Goal: Task Accomplishment & Management: Manage account settings

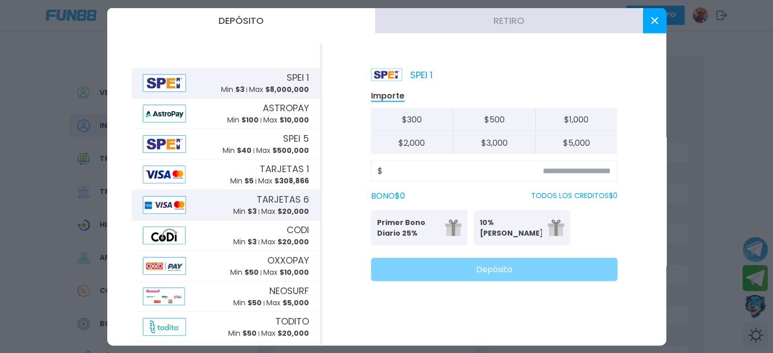
click at [176, 204] on img at bounding box center [165, 205] width 44 height 18
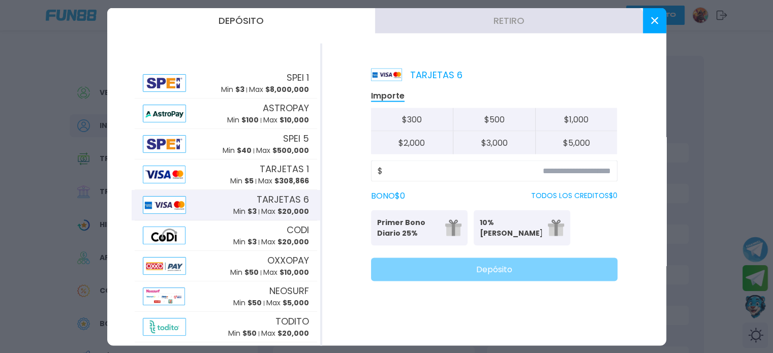
click at [653, 15] on button at bounding box center [653, 20] width 23 height 25
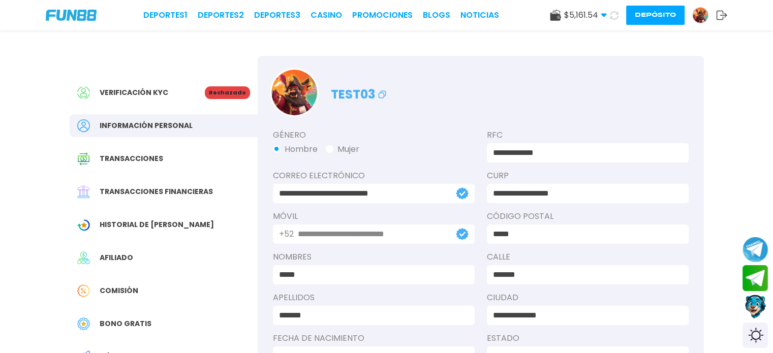
click at [673, 12] on button "Depósito" at bounding box center [655, 15] width 58 height 19
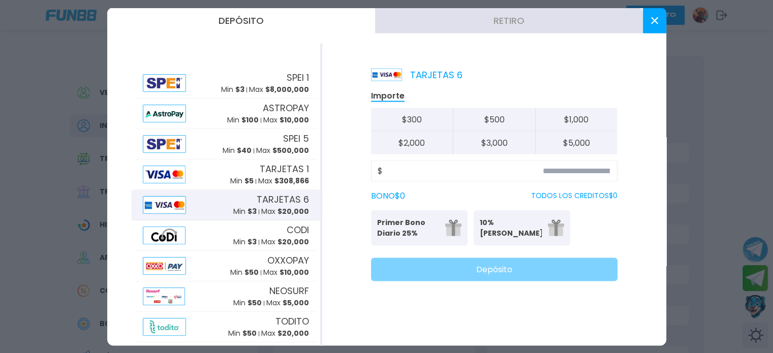
click at [651, 19] on icon at bounding box center [654, 20] width 7 height 7
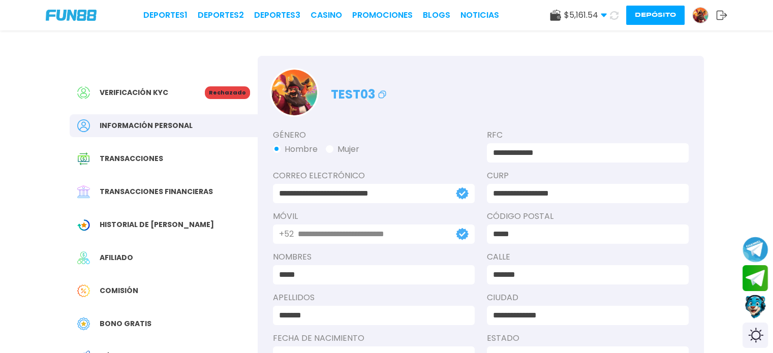
click at [721, 14] on icon at bounding box center [721, 15] width 11 height 10
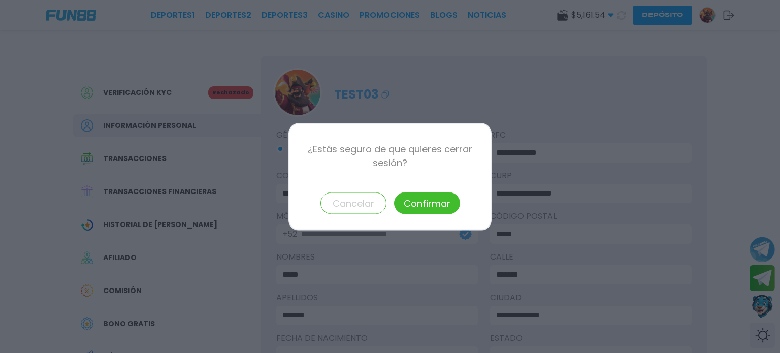
click at [441, 208] on button "Confirmar" at bounding box center [427, 203] width 66 height 22
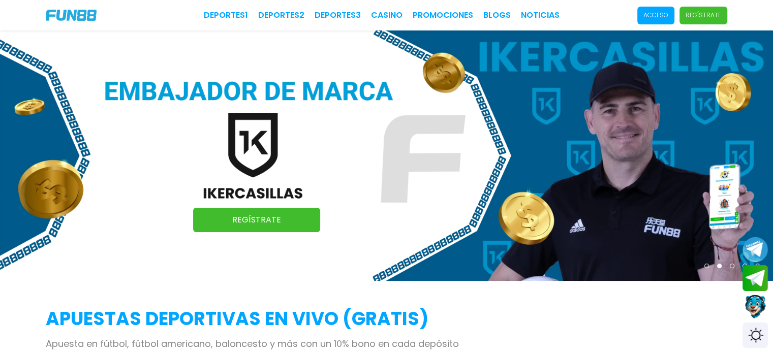
click at [670, 15] on span "Acceso" at bounding box center [655, 16] width 37 height 18
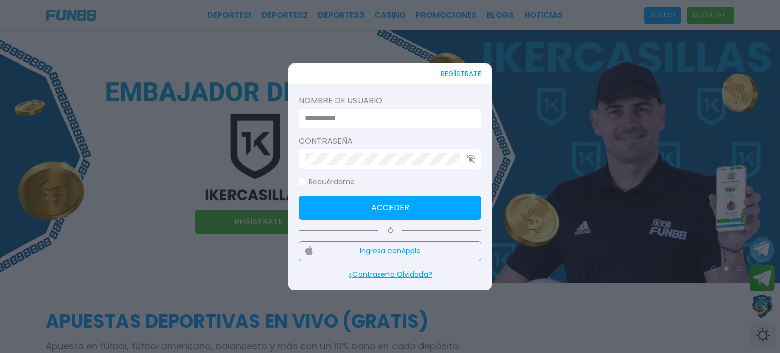
click at [384, 121] on input at bounding box center [387, 118] width 165 height 12
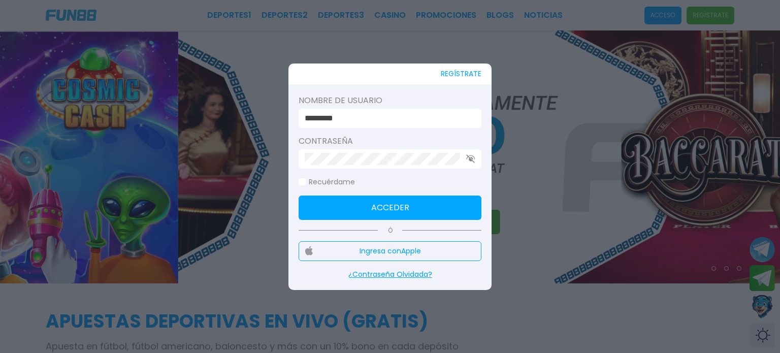
type input "**********"
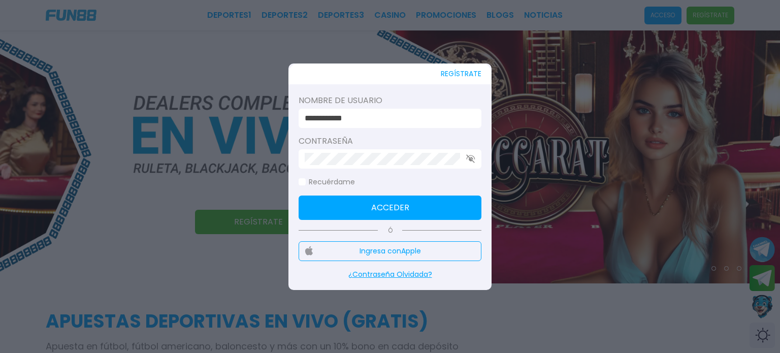
click button "Acceder" at bounding box center [390, 208] width 183 height 24
